Goal: Find specific page/section: Find specific page/section

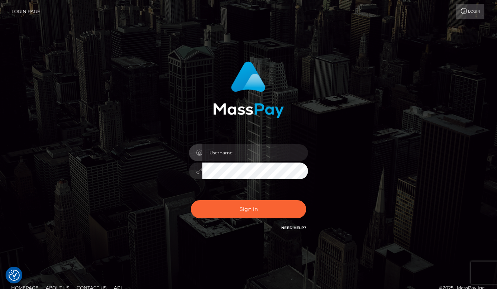
checkbox input "true"
type input "aluasupport"
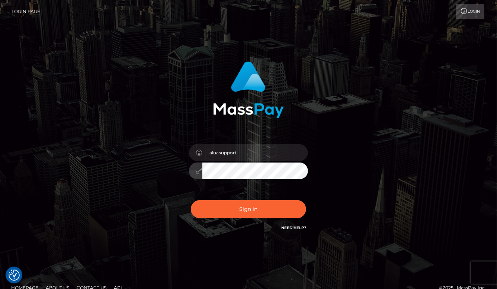
click at [248, 209] on button "Sign in" at bounding box center [248, 209] width 115 height 18
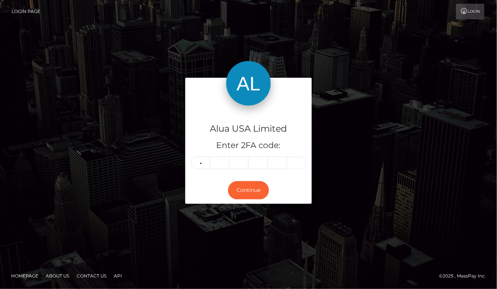
type input "3"
type input "7"
type input "4"
type input "1"
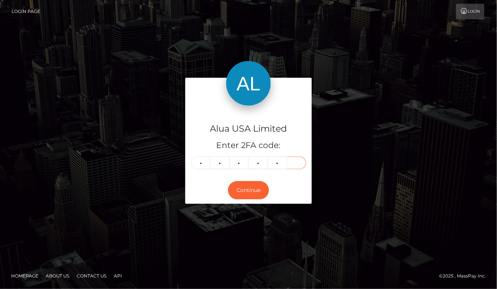
type input "9"
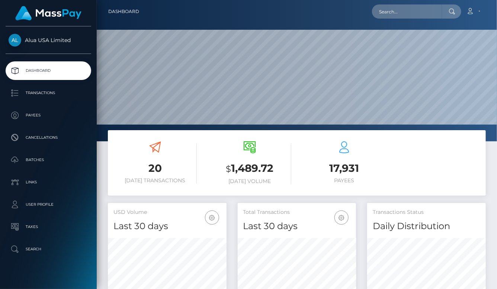
scroll to position [131, 118]
click at [413, 10] on input "text" at bounding box center [407, 11] width 70 height 14
paste input "62641670324f6d735078cde3"
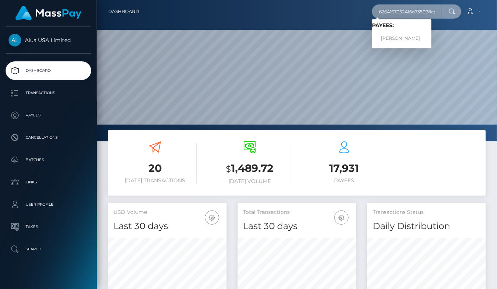
type input "62641670324f6d735078cde3"
click at [403, 38] on link "Natalia Jurcut" at bounding box center [402, 39] width 60 height 14
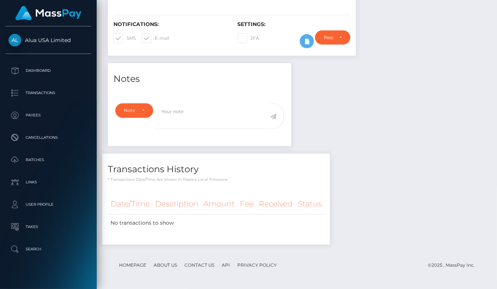
scroll to position [89, 118]
click at [308, 48] on button at bounding box center [307, 41] width 14 height 14
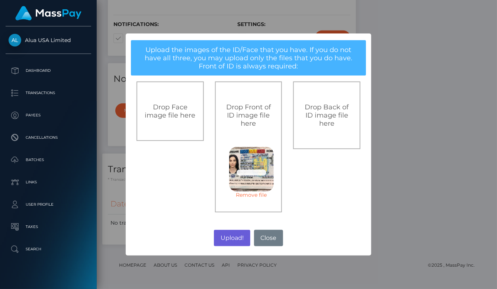
click at [234, 235] on button "Upload!" at bounding box center [232, 238] width 36 height 16
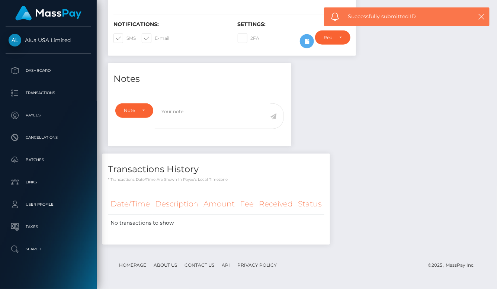
scroll to position [192, 0]
click at [381, 211] on div "Notes Note Type Compliance Clear Compliance General Note Type" at bounding box center [296, 157] width 389 height 189
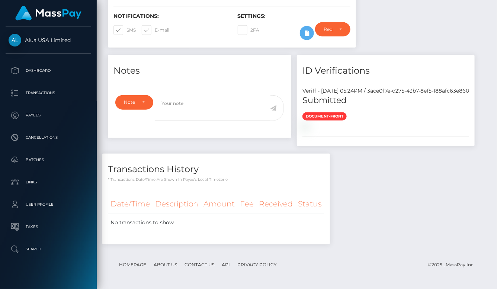
scroll to position [89, 118]
click at [400, 103] on div "Notes Note Type Compliance Clear Compliance General Note Type" at bounding box center [296, 153] width 389 height 197
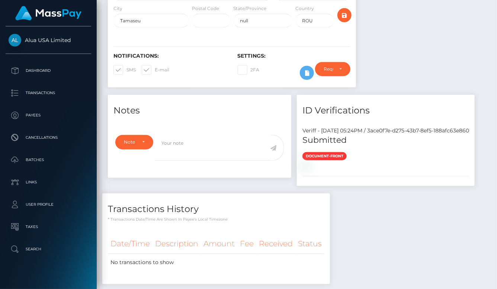
scroll to position [162, 0]
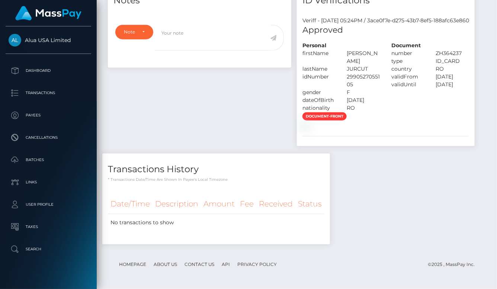
scroll to position [89, 118]
drag, startPoint x: 159, startPoint y: 65, endPoint x: 187, endPoint y: 76, distance: 30.3
click at [297, 76] on div "Personal firstName NATALIA-KARINA lastName" at bounding box center [341, 77] width 89 height 70
click at [297, 75] on div "Personal firstName NATALIA-KARINA lastName" at bounding box center [341, 77] width 89 height 70
drag, startPoint x: 160, startPoint y: 63, endPoint x: 184, endPoint y: 70, distance: 25.2
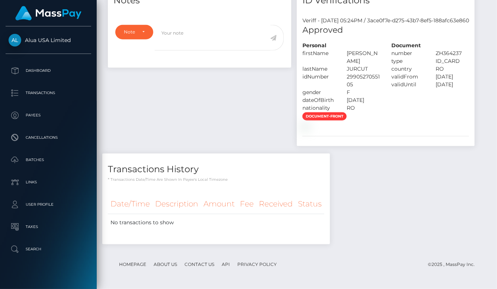
click at [341, 65] on div "NATALIA-KARINA" at bounding box center [363, 57] width 45 height 16
copy div "NATALIA-KARINA"
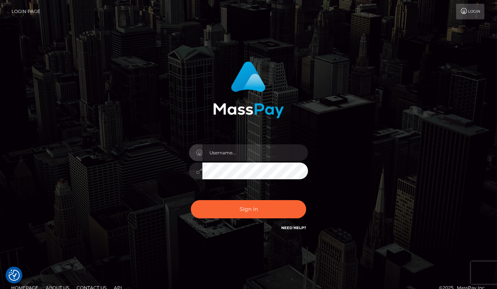
checkbox input "true"
